Goal: Find specific page/section: Find specific page/section

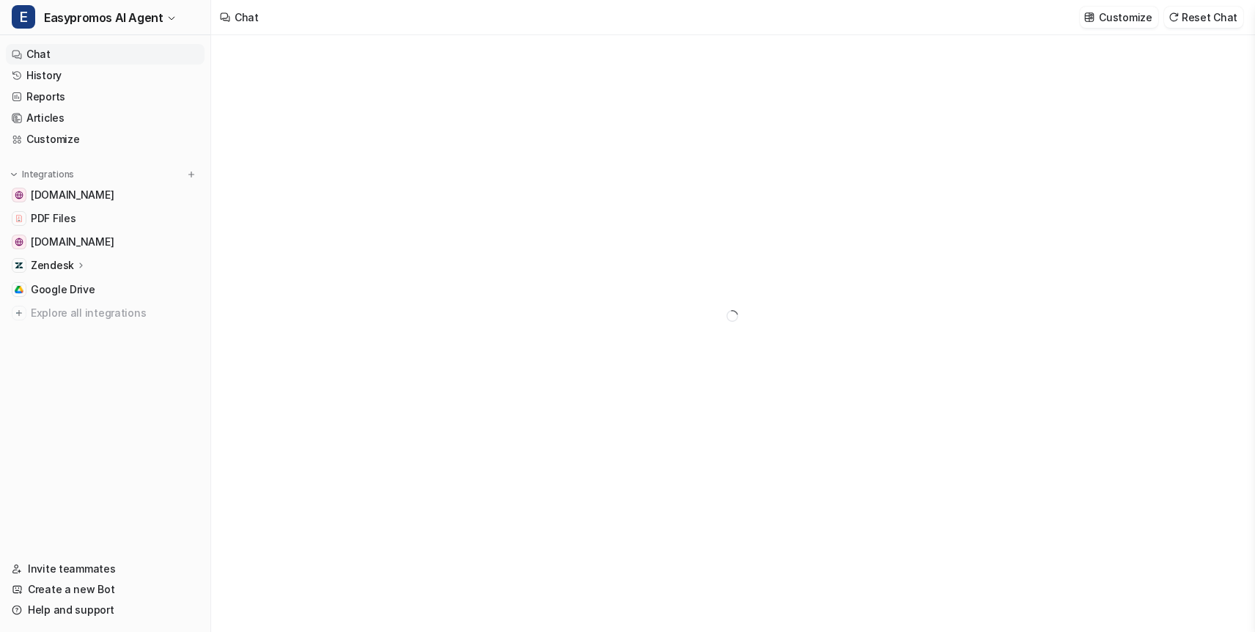
type textarea "**********"
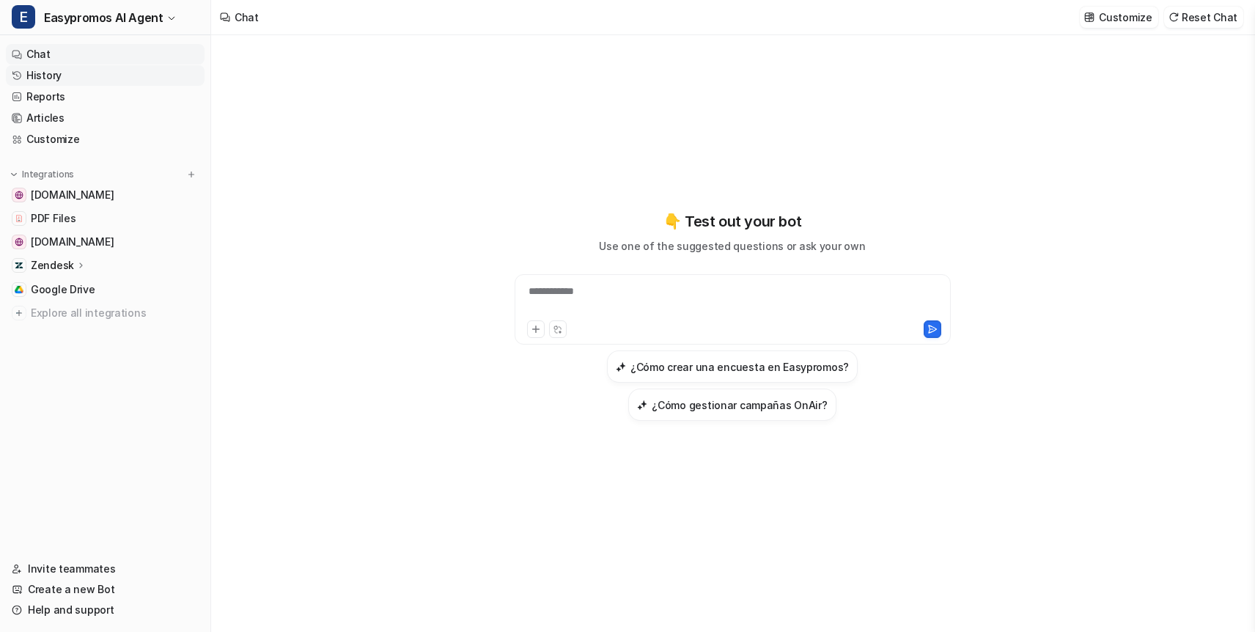
click at [56, 73] on link "History" at bounding box center [105, 75] width 199 height 21
